Goal: Information Seeking & Learning: Learn about a topic

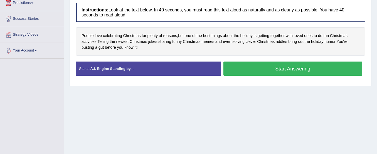
click at [237, 68] on button "Start Answering" at bounding box center [293, 69] width 139 height 14
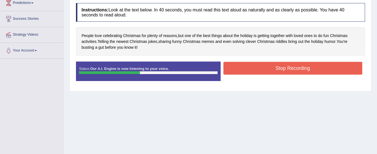
click at [237, 68] on button "Stop Recording" at bounding box center [293, 68] width 139 height 13
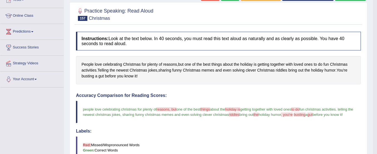
scroll to position [23, 0]
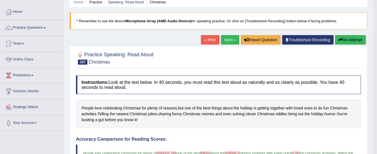
click at [352, 38] on button "Re-Attempt" at bounding box center [350, 39] width 31 height 9
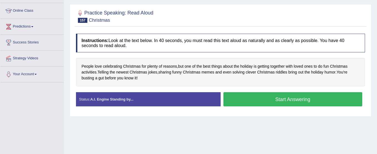
scroll to position [84, 0]
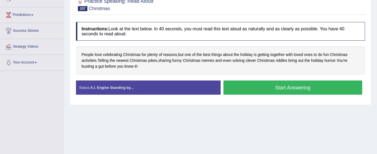
click at [271, 88] on button "Start Answering" at bounding box center [293, 87] width 139 height 14
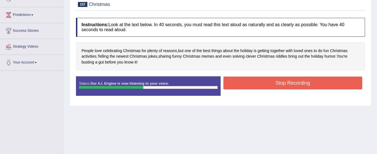
click at [273, 81] on button "Stop Recording" at bounding box center [293, 83] width 139 height 13
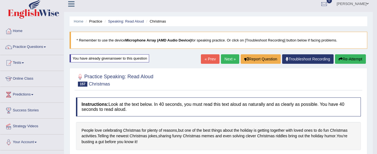
scroll to position [4, 0]
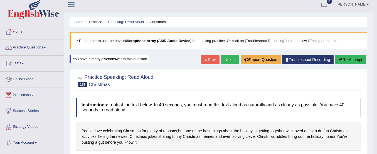
click at [345, 55] on button "Re-Attempt" at bounding box center [350, 59] width 31 height 9
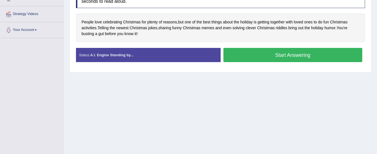
click at [300, 57] on button "Start Answering" at bounding box center [293, 55] width 139 height 14
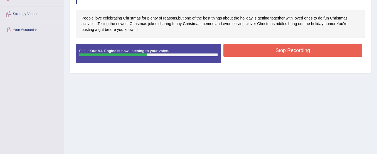
click at [300, 55] on button "Stop Recording" at bounding box center [293, 50] width 139 height 13
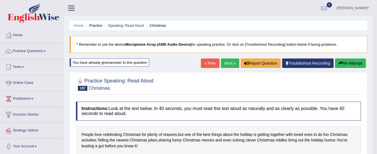
click at [352, 61] on button "Re-Attempt" at bounding box center [350, 62] width 31 height 9
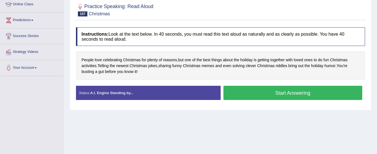
click at [270, 91] on button "Start Answering" at bounding box center [293, 93] width 139 height 14
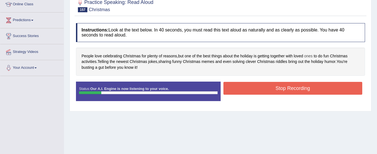
scroll to position [54, 0]
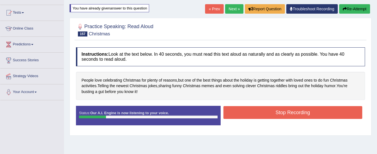
click at [354, 8] on button "Re-Attempt" at bounding box center [354, 8] width 31 height 9
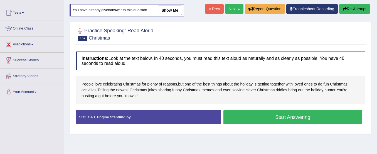
click at [268, 113] on button "Start Answering" at bounding box center [293, 117] width 139 height 14
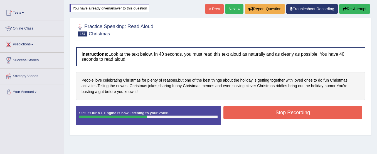
click at [263, 108] on button "Stop Recording" at bounding box center [293, 112] width 139 height 13
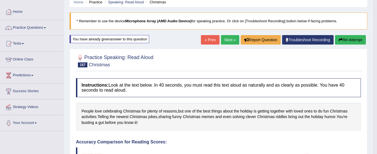
scroll to position [23, 0]
click at [228, 38] on link "Next »" at bounding box center [230, 39] width 18 height 9
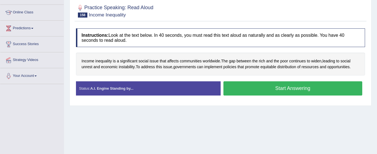
scroll to position [71, 0]
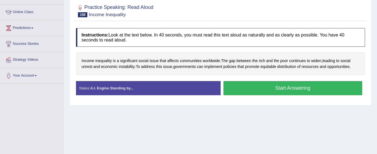
click at [238, 85] on button "Start Answering" at bounding box center [293, 88] width 139 height 14
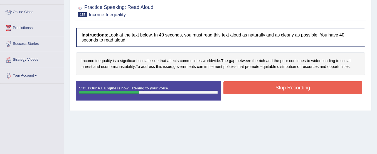
click at [242, 83] on button "Stop Recording" at bounding box center [293, 87] width 139 height 13
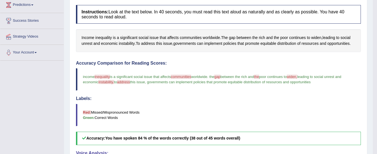
scroll to position [71, 0]
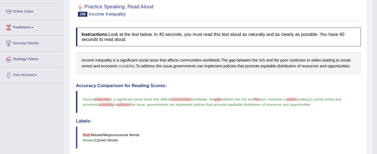
click at [125, 65] on span "instability" at bounding box center [127, 66] width 16 height 6
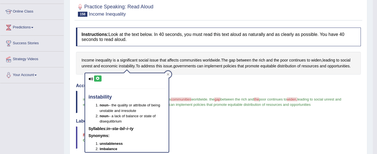
click at [97, 78] on icon at bounding box center [98, 78] width 4 height 3
click at [71, 79] on div "Practice Speaking: Read Aloud 158 Income Inequality Instructions: Look at the t…" at bounding box center [219, 139] width 298 height 282
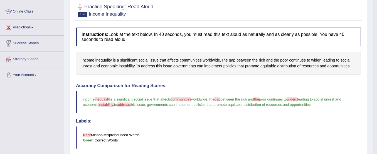
click at [101, 100] on span "inequality" at bounding box center [102, 99] width 15 height 4
click at [104, 59] on span "inequality" at bounding box center [104, 60] width 16 height 6
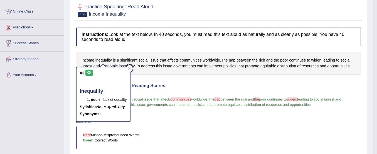
click at [89, 69] on div "inequality noun – lack of equality Syllables: in–e–qual–i–ty Synonyms:" at bounding box center [104, 94] width 54 height 54
click at [88, 74] on icon at bounding box center [89, 72] width 4 height 3
click at [190, 59] on span "communities" at bounding box center [191, 60] width 22 height 6
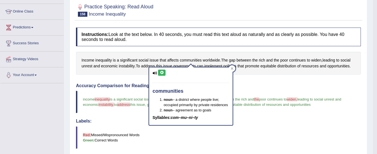
click at [163, 74] on icon at bounding box center [162, 72] width 4 height 3
click at [258, 82] on div "Instructions: Look at the text below. In 40 seconds, you must read this text al…" at bounding box center [219, 151] width 288 height 252
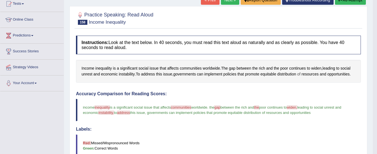
scroll to position [65, 0]
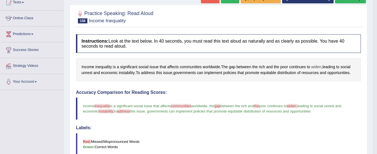
click at [318, 67] on span "widen" at bounding box center [317, 67] width 10 height 6
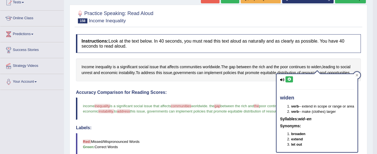
click at [290, 79] on icon at bounding box center [289, 79] width 4 height 3
click at [205, 129] on h4 "Labels:" at bounding box center [218, 127] width 285 height 5
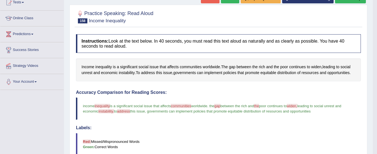
click at [130, 111] on span "address" at bounding box center [123, 111] width 13 height 4
click at [146, 73] on span "address" at bounding box center [148, 73] width 14 height 6
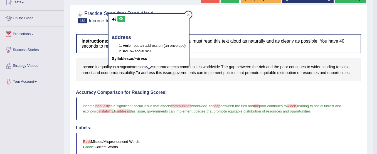
click at [122, 16] on button at bounding box center [122, 19] width 8 height 6
click at [209, 20] on div at bounding box center [218, 16] width 285 height 17
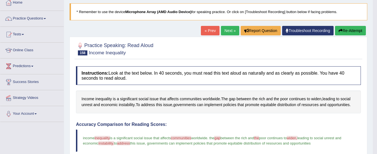
scroll to position [32, 0]
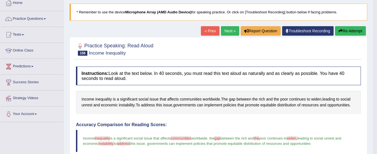
click at [354, 31] on button "Re-Attempt" at bounding box center [350, 30] width 31 height 9
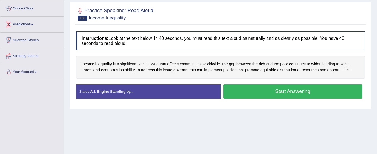
click at [273, 90] on button "Start Answering" at bounding box center [293, 91] width 139 height 14
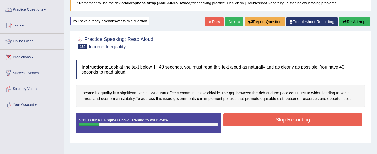
scroll to position [38, 0]
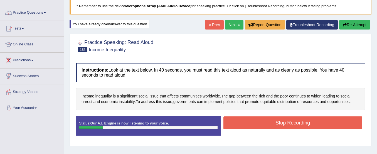
click at [355, 24] on button "Re-Attempt" at bounding box center [354, 24] width 31 height 9
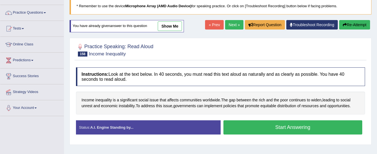
click at [278, 129] on button "Start Answering" at bounding box center [293, 127] width 139 height 14
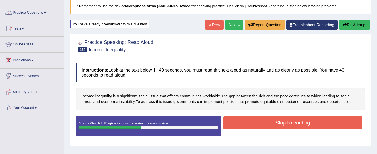
click at [275, 124] on button "Stop Recording" at bounding box center [293, 122] width 139 height 13
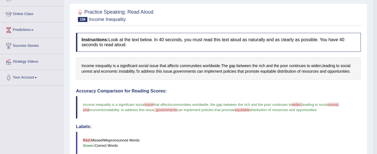
scroll to position [39, 0]
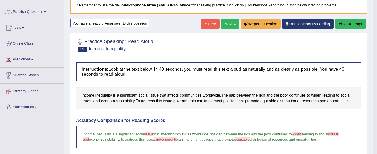
click at [349, 25] on button "Re-Attempt" at bounding box center [350, 23] width 31 height 9
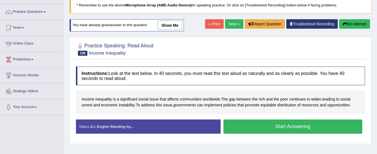
click at [264, 126] on button "Start Answering" at bounding box center [293, 126] width 139 height 14
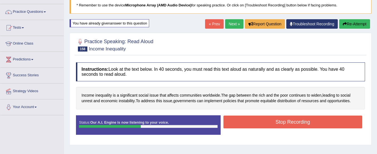
click at [265, 123] on button "Stop Recording" at bounding box center [293, 122] width 139 height 13
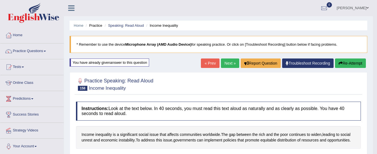
click at [354, 65] on button "Re-Attempt" at bounding box center [350, 62] width 31 height 9
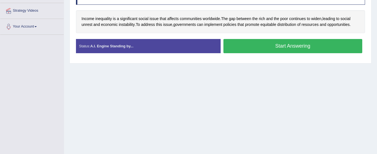
click at [310, 43] on button "Start Answering" at bounding box center [293, 46] width 139 height 14
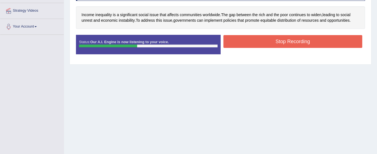
click at [310, 43] on button "Stop Recording" at bounding box center [293, 41] width 139 height 13
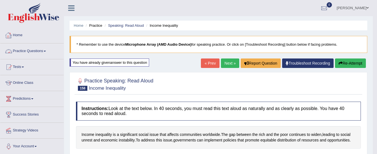
click at [20, 36] on link "Home" at bounding box center [31, 35] width 63 height 14
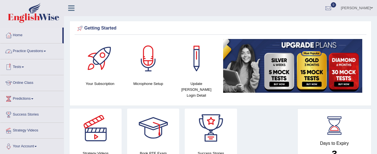
click at [32, 54] on link "Practice Questions" at bounding box center [31, 50] width 63 height 14
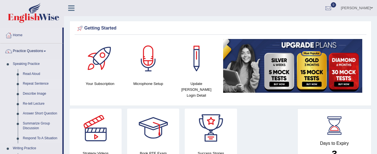
click at [35, 83] on link "Repeat Sentence" at bounding box center [41, 84] width 42 height 10
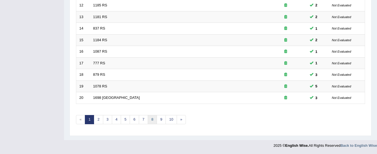
click at [153, 122] on link "8" at bounding box center [152, 119] width 9 height 9
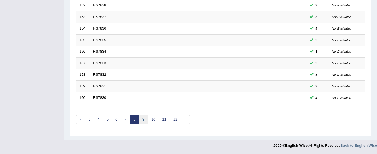
click at [144, 117] on link "9" at bounding box center [143, 119] width 9 height 9
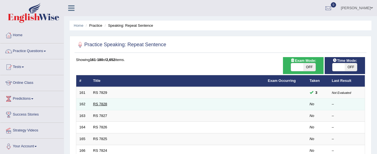
click at [98, 104] on link "RS 7828" at bounding box center [100, 104] width 14 height 4
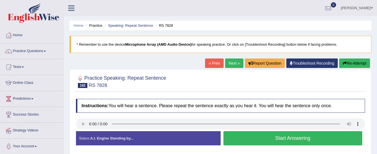
click at [236, 138] on button "Start Answering" at bounding box center [293, 138] width 139 height 14
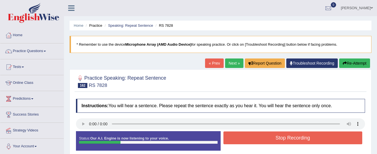
click at [364, 61] on button "Re-Attempt" at bounding box center [354, 62] width 31 height 9
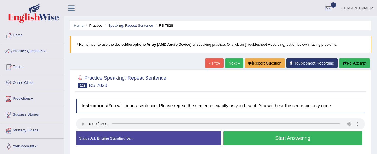
click at [235, 139] on button "Start Answering" at bounding box center [293, 138] width 139 height 14
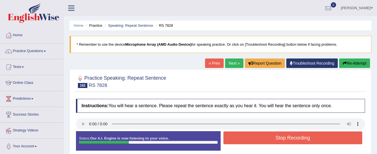
click at [235, 139] on button "Stop Recording" at bounding box center [293, 137] width 139 height 13
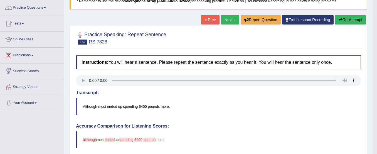
scroll to position [43, 0]
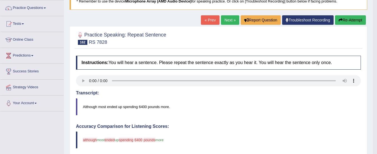
click at [348, 21] on button "Re-Attempt" at bounding box center [350, 19] width 31 height 9
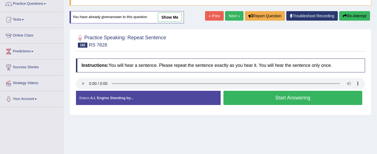
click at [251, 101] on button "Start Answering" at bounding box center [293, 98] width 139 height 14
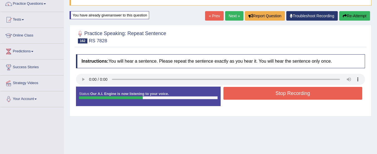
click at [253, 95] on button "Stop Recording" at bounding box center [293, 93] width 139 height 13
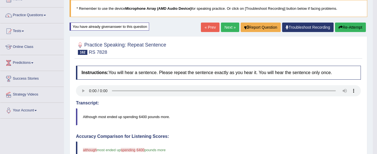
scroll to position [36, 0]
click at [361, 29] on button "Re-Attempt" at bounding box center [350, 27] width 31 height 9
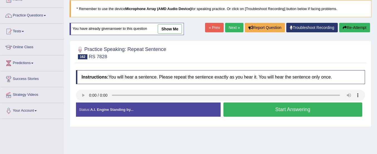
click at [275, 107] on button "Start Answering" at bounding box center [293, 109] width 139 height 14
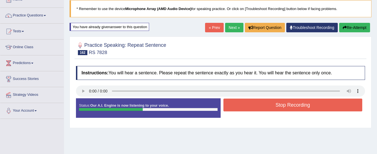
click at [275, 107] on button "Stop Recording" at bounding box center [293, 105] width 139 height 13
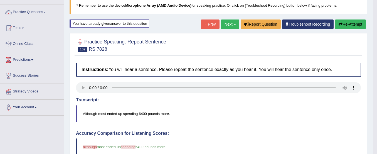
scroll to position [38, 0]
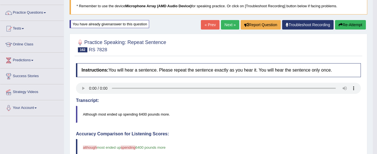
click at [342, 23] on button "Re-Attempt" at bounding box center [350, 24] width 31 height 9
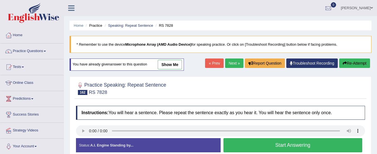
click at [269, 138] on button "Start Answering" at bounding box center [293, 145] width 139 height 14
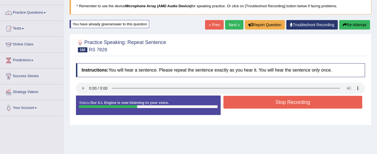
click at [269, 105] on button "Stop Recording" at bounding box center [293, 102] width 139 height 13
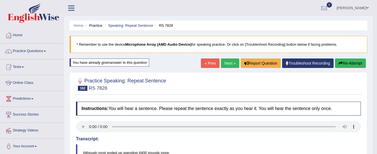
click at [225, 63] on link "Next »" at bounding box center [230, 62] width 18 height 9
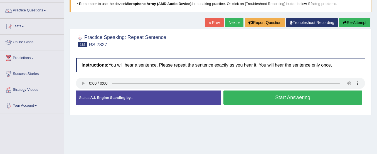
scroll to position [43, 0]
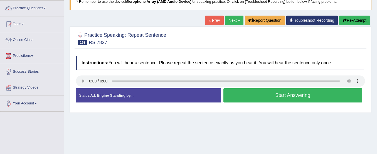
click at [81, 125] on div "Home Practice Speaking: Repeat Sentence RS 7827 * Remember to use the device Mi…" at bounding box center [220, 96] width 313 height 278
click at [252, 103] on div "Start Answering" at bounding box center [293, 96] width 145 height 16
click at [253, 100] on button "Start Answering" at bounding box center [293, 95] width 139 height 14
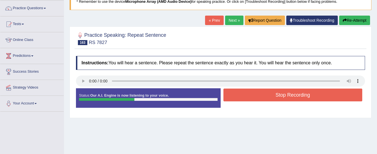
click at [253, 100] on button "Stop Recording" at bounding box center [293, 95] width 139 height 13
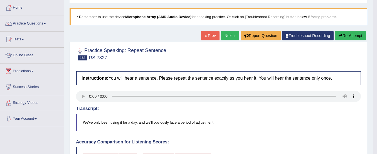
scroll to position [40, 0]
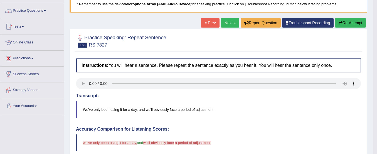
click at [341, 23] on icon "button" at bounding box center [341, 23] width 4 height 4
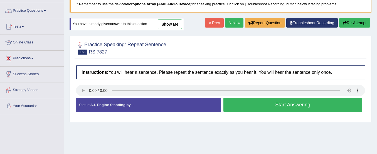
scroll to position [40, 0]
click at [270, 107] on button "Start Answering" at bounding box center [293, 105] width 139 height 14
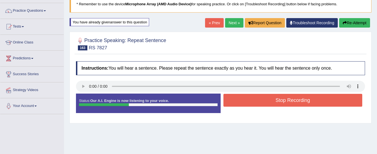
click at [272, 103] on button "Stop Recording" at bounding box center [293, 100] width 139 height 13
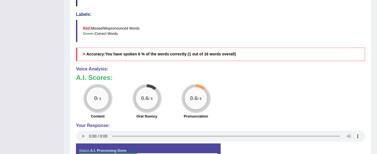
scroll to position [225, 0]
